Goal: Information Seeking & Learning: Learn about a topic

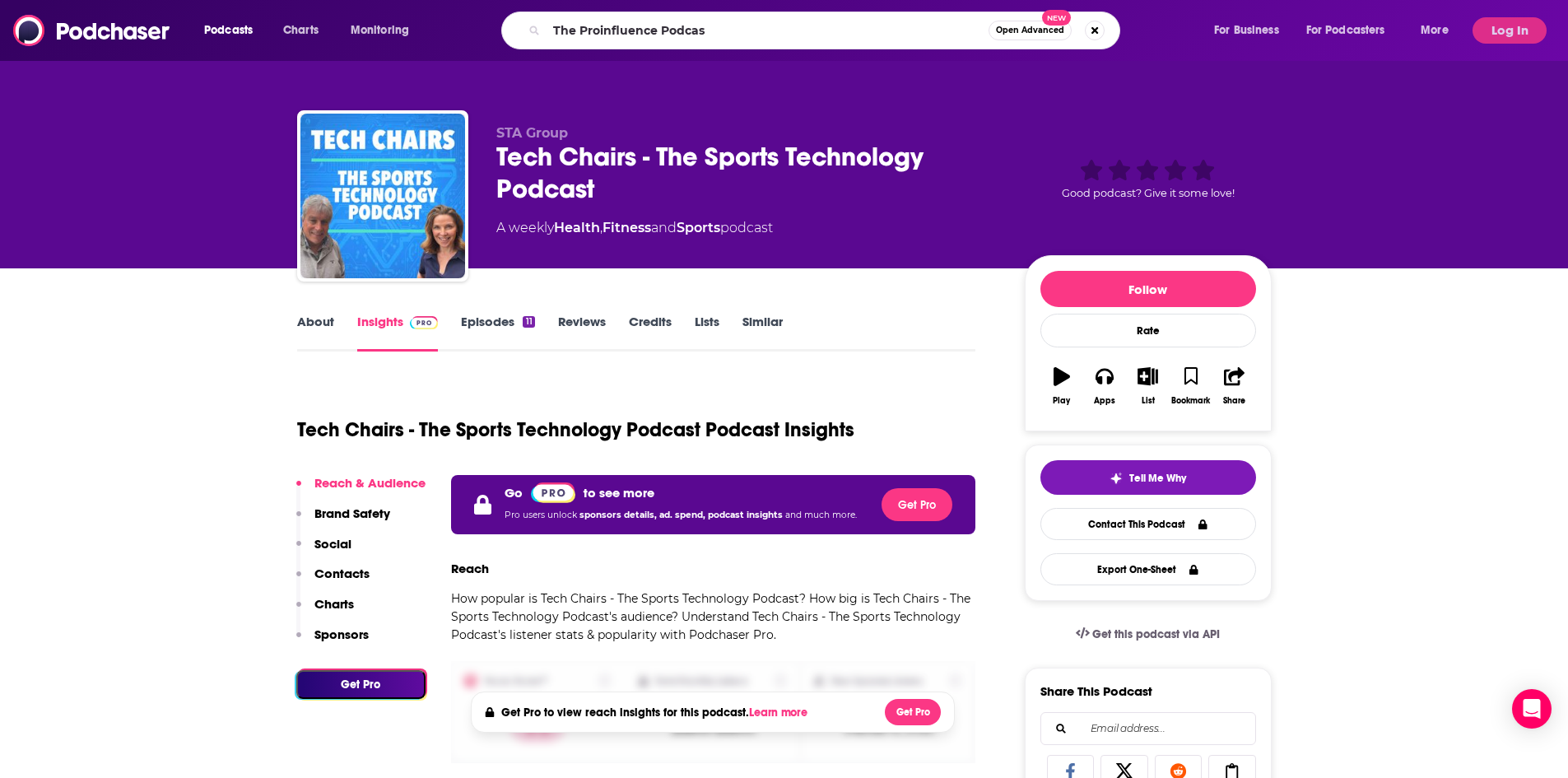
type input "The Proinfluence Podcast"
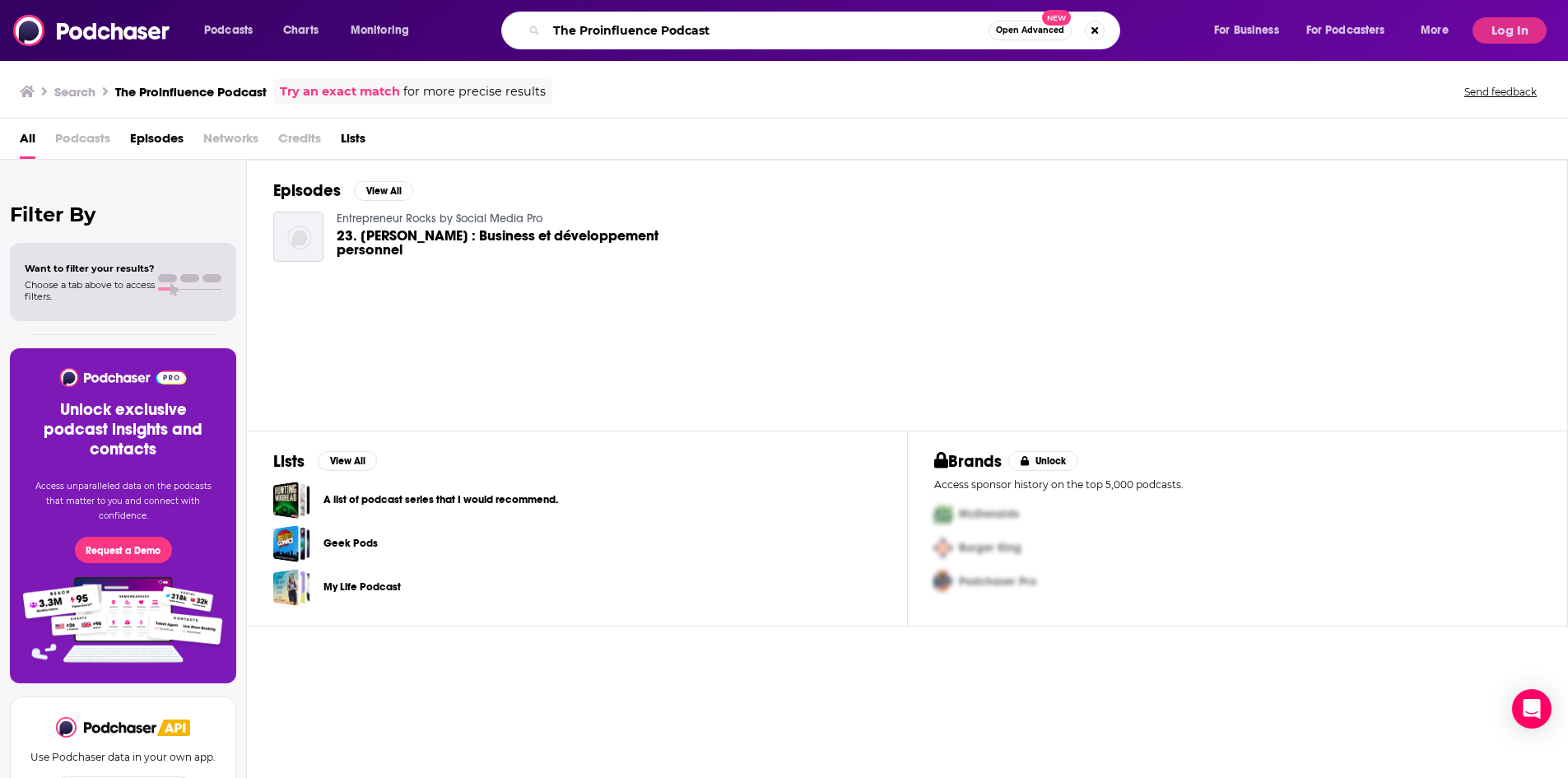
click at [647, 22] on input "The Proinfluence Podcast" at bounding box center [767, 30] width 441 height 26
click at [658, 31] on input "The Proinfluence Podcast" at bounding box center [767, 30] width 441 height 26
type input "The Profluence Podcast"
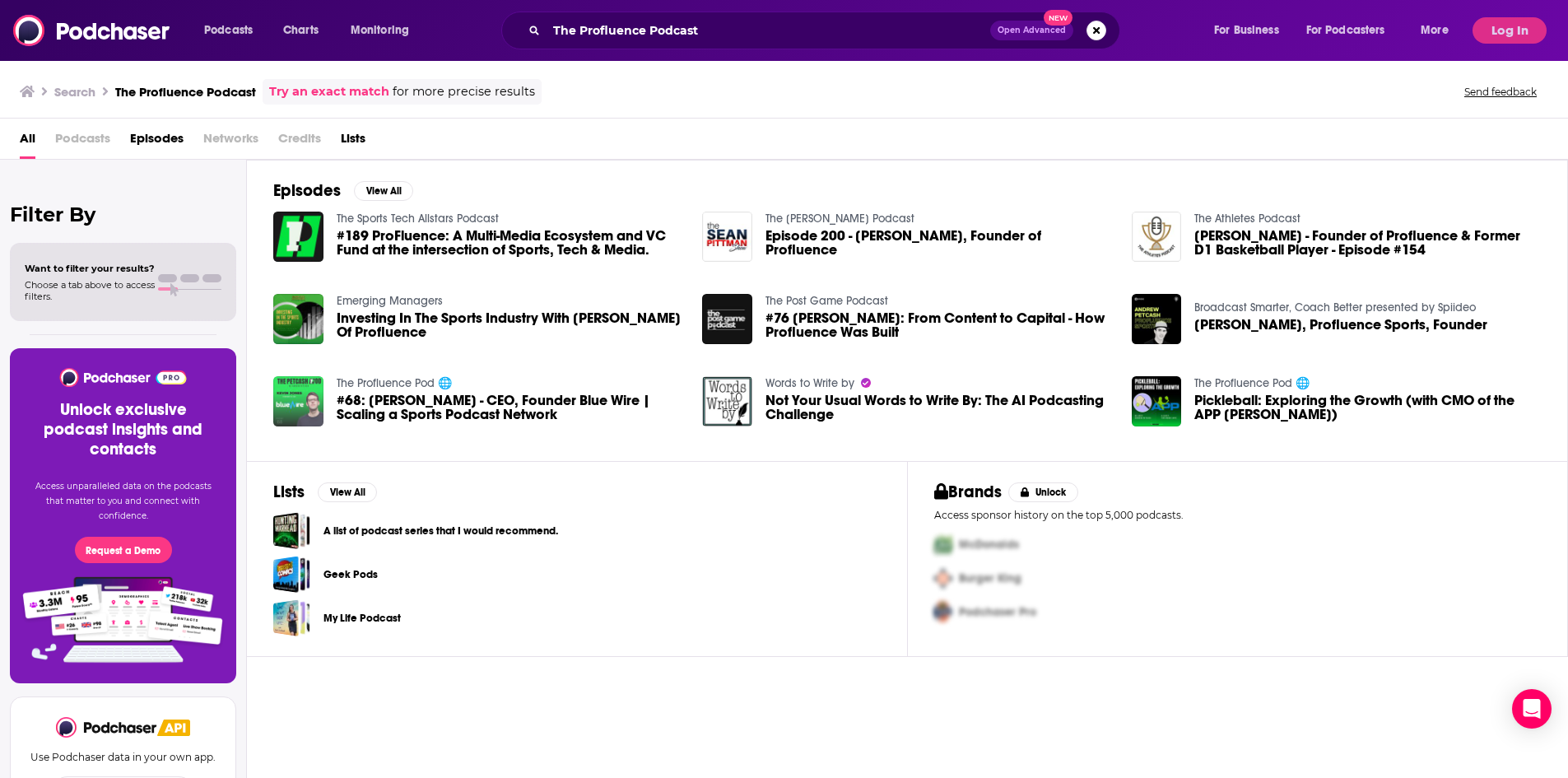
click at [308, 399] on img "#68: Kevin Jones - CEO, Founder Blue Wire | Scaling a Sports Podcast Network" at bounding box center [299, 402] width 50 height 50
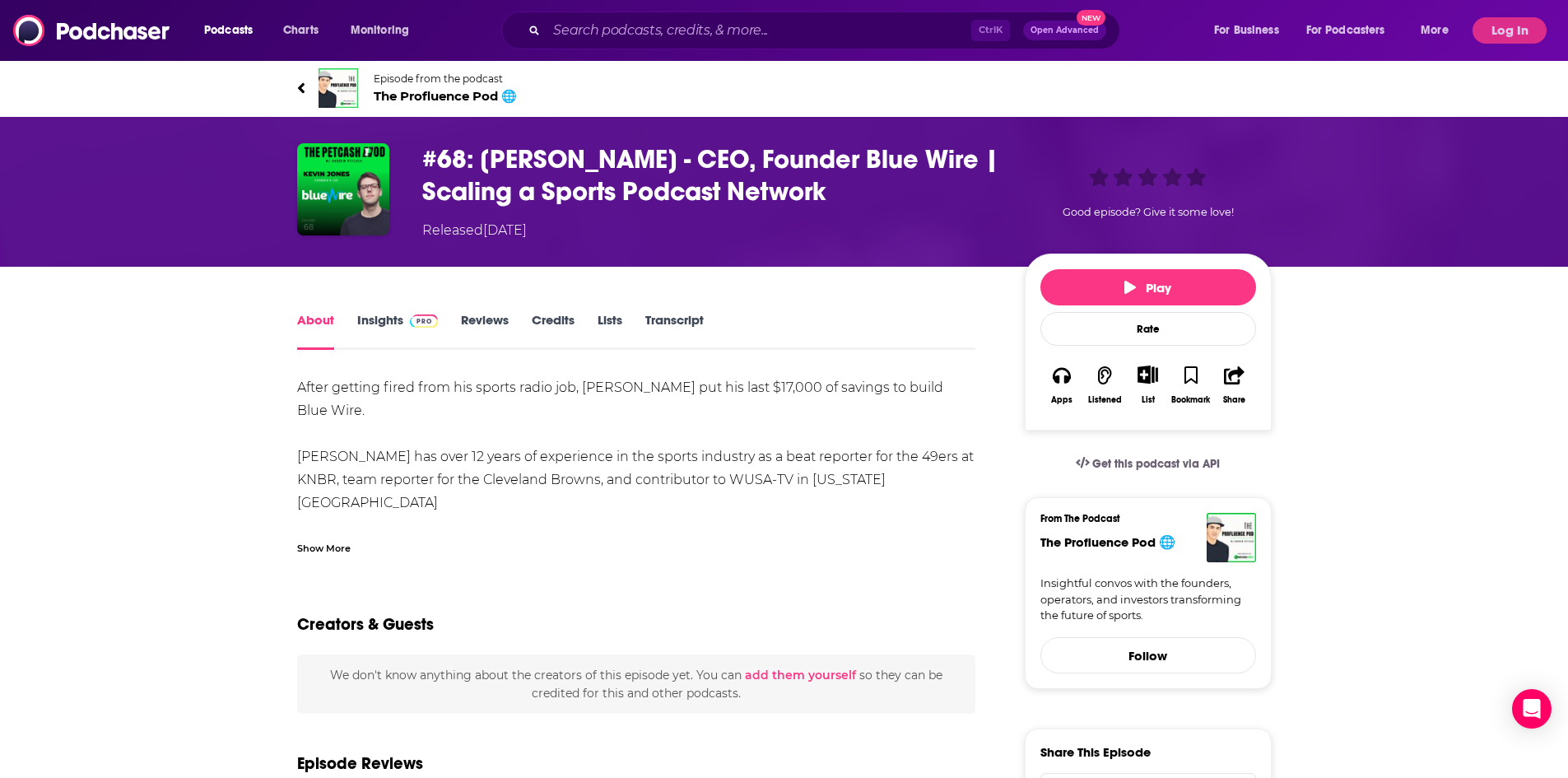
click at [382, 327] on link "Insights" at bounding box center [398, 330] width 82 height 38
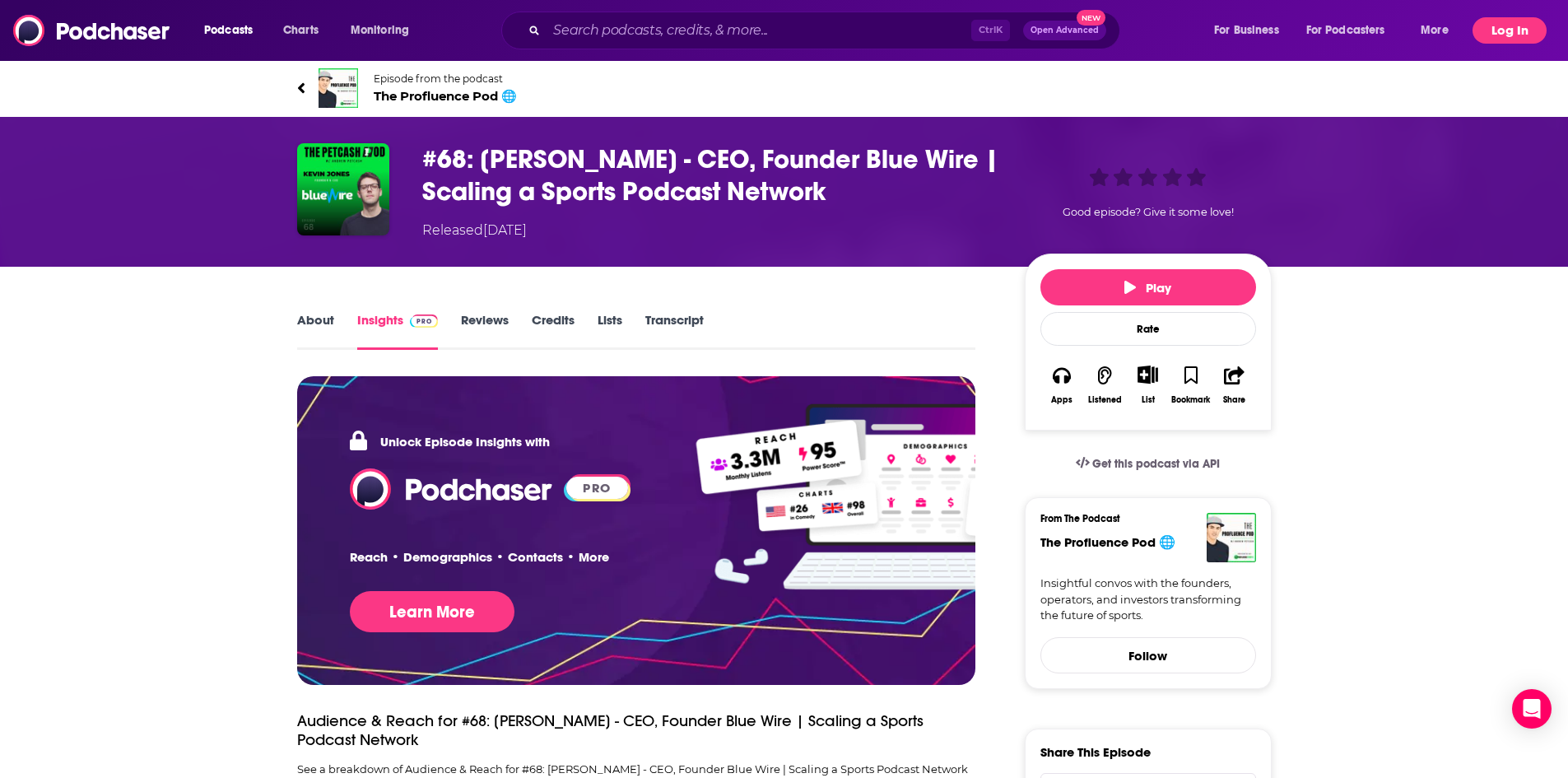
click at [1534, 25] on button "Log In" at bounding box center [1509, 30] width 74 height 26
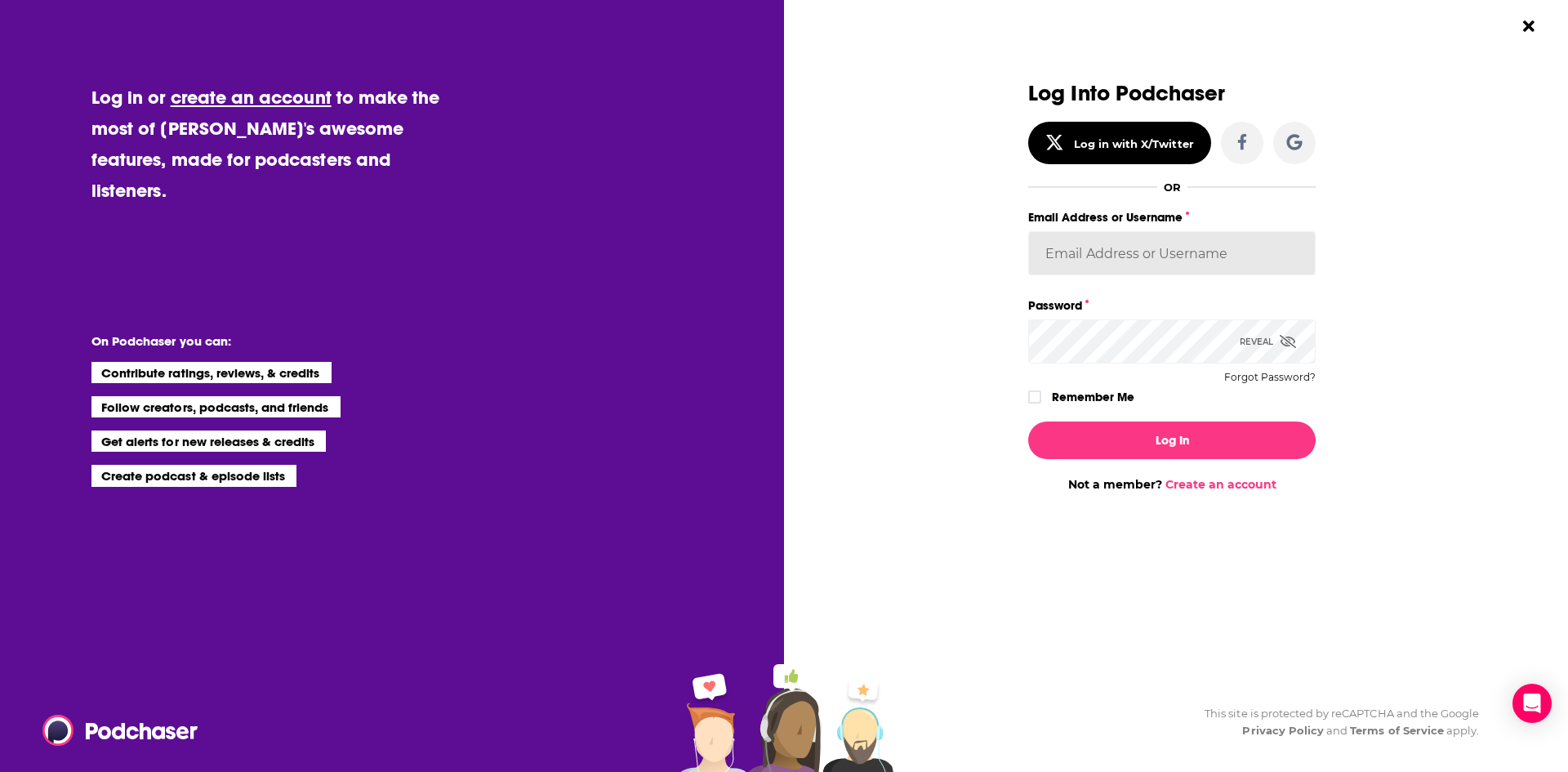
click at [1138, 262] on input "Email Address or Username" at bounding box center [1171, 253] width 288 height 44
type input "BerkMarc"
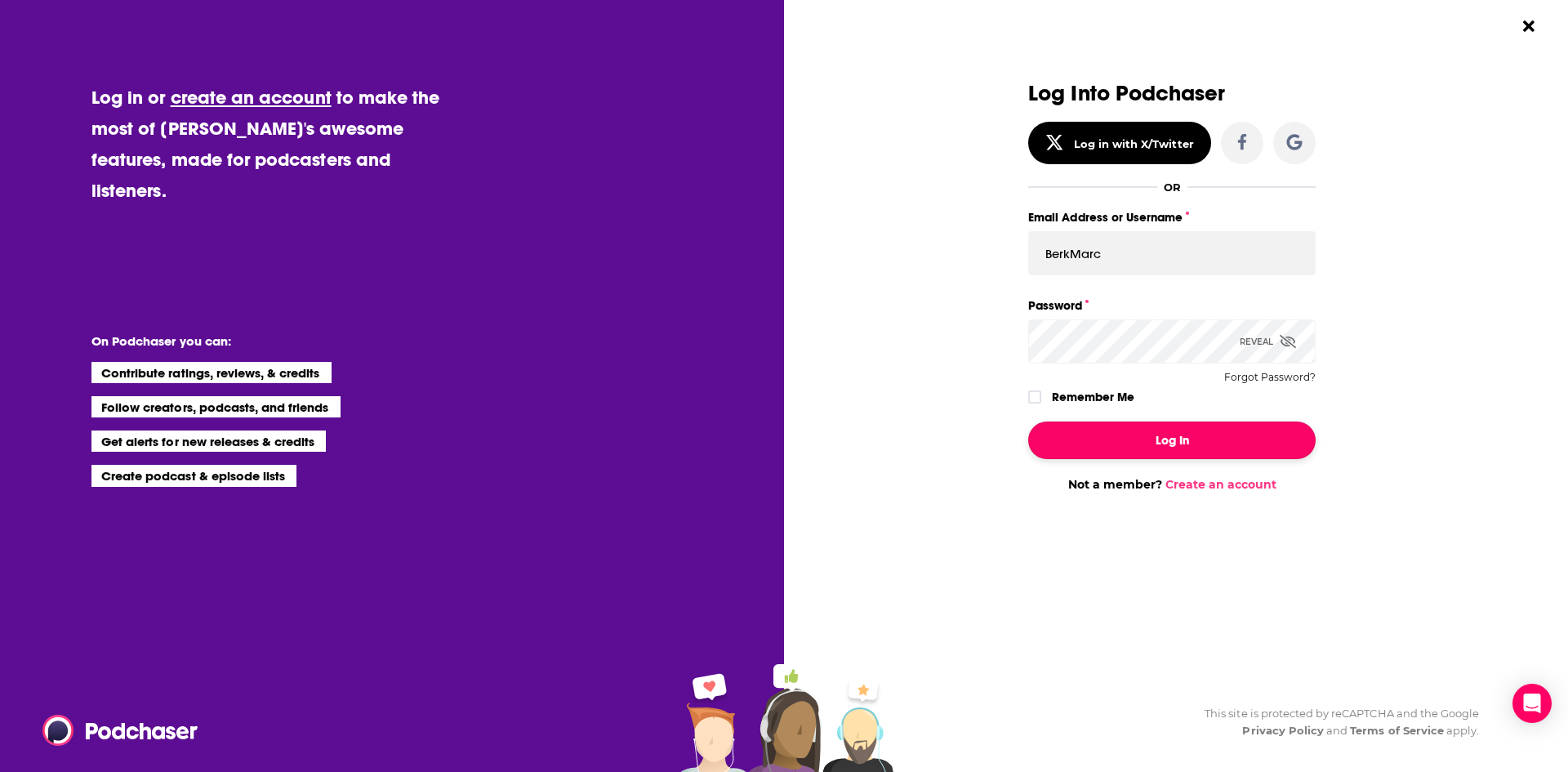
click at [1061, 433] on button "Log In" at bounding box center [1171, 440] width 288 height 38
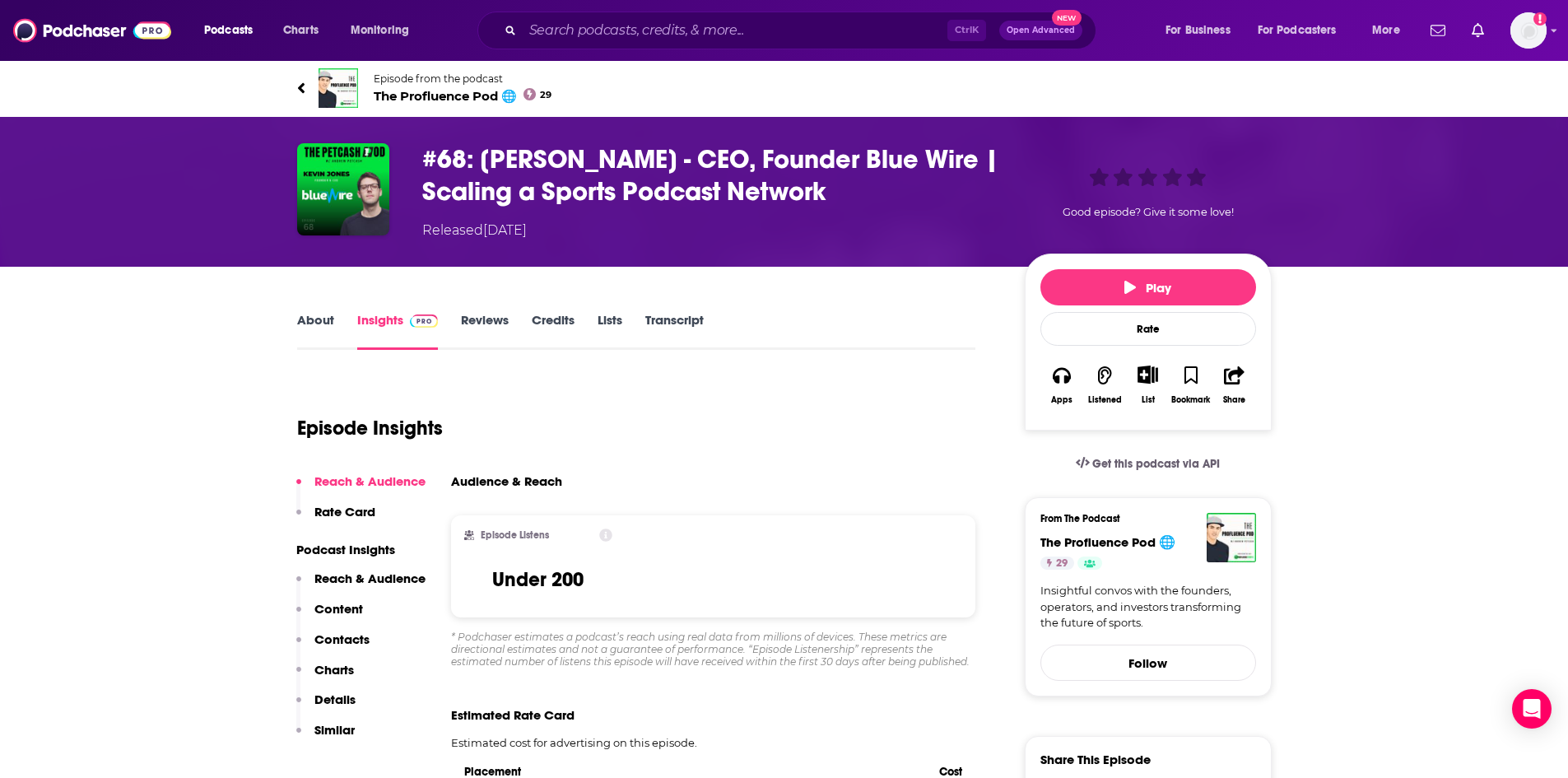
scroll to position [222, 0]
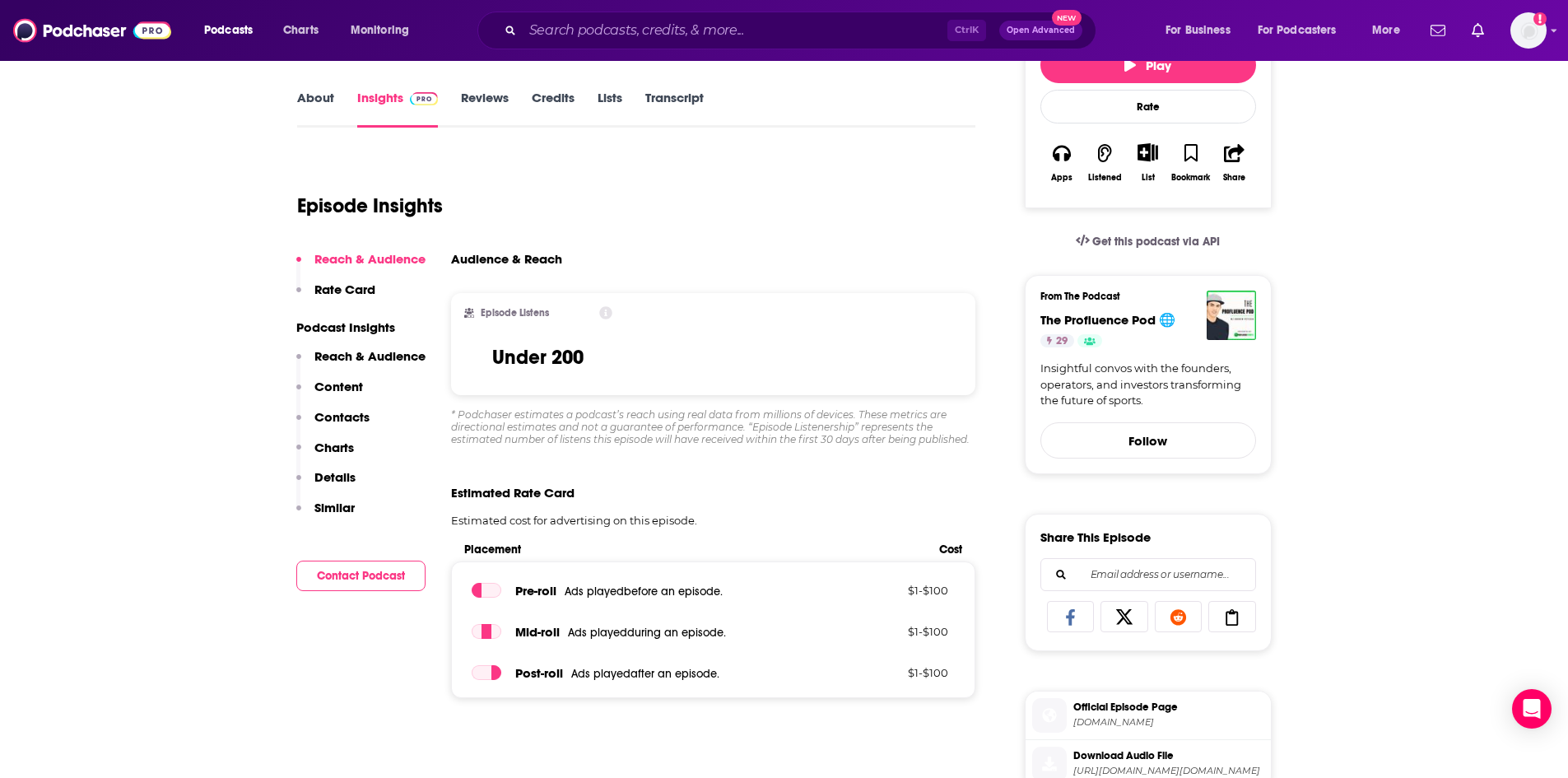
click at [387, 352] on p "Reach & Audience" at bounding box center [370, 356] width 112 height 16
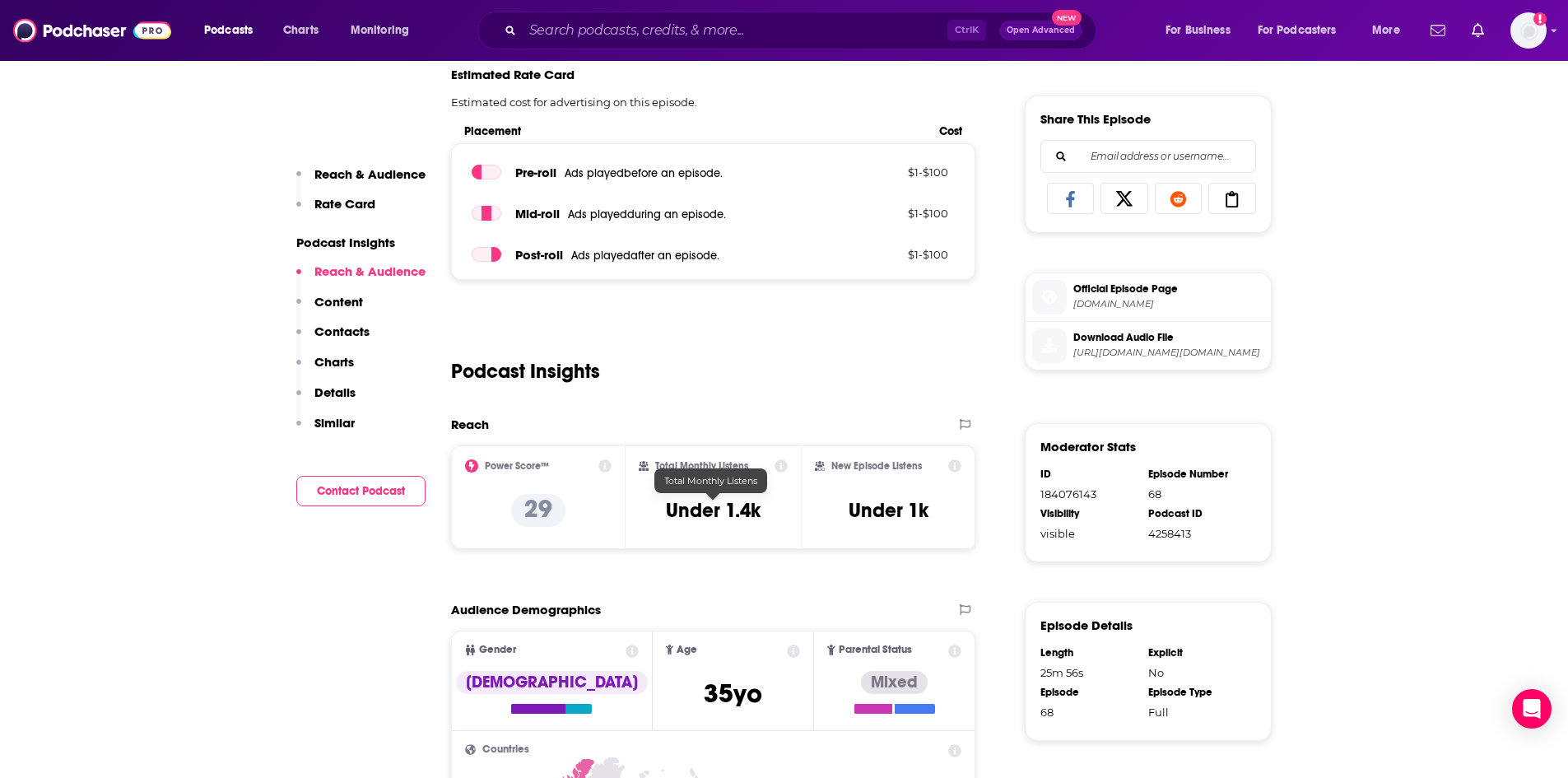
scroll to position [890, 0]
